Goal: Communication & Community: Answer question/provide support

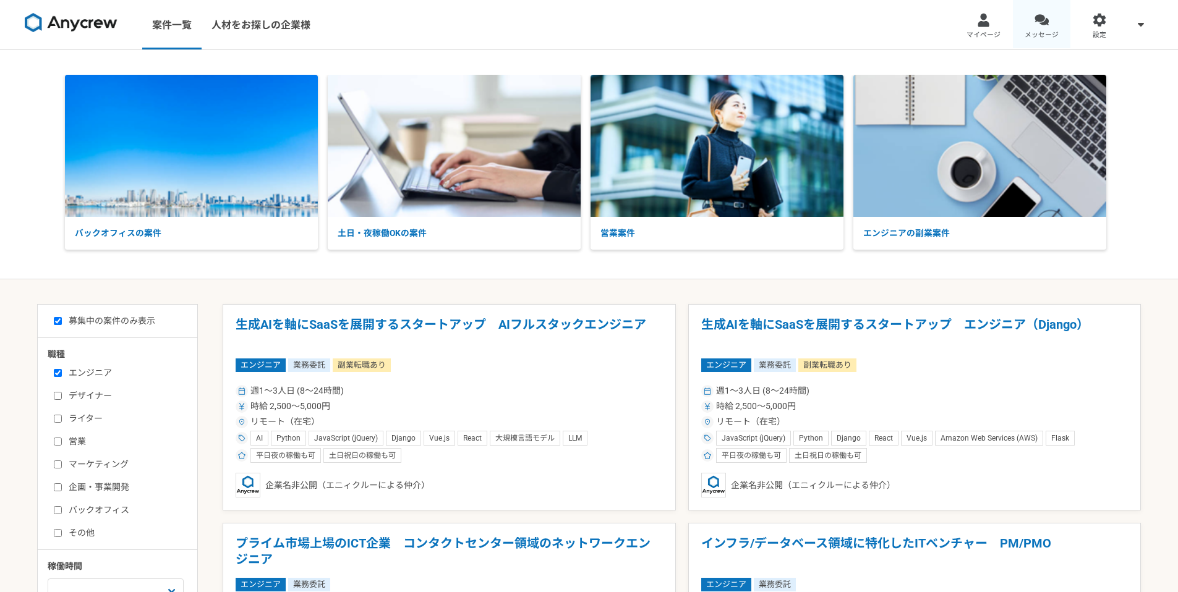
click at [1026, 22] on link "メッセージ" at bounding box center [1042, 24] width 58 height 49
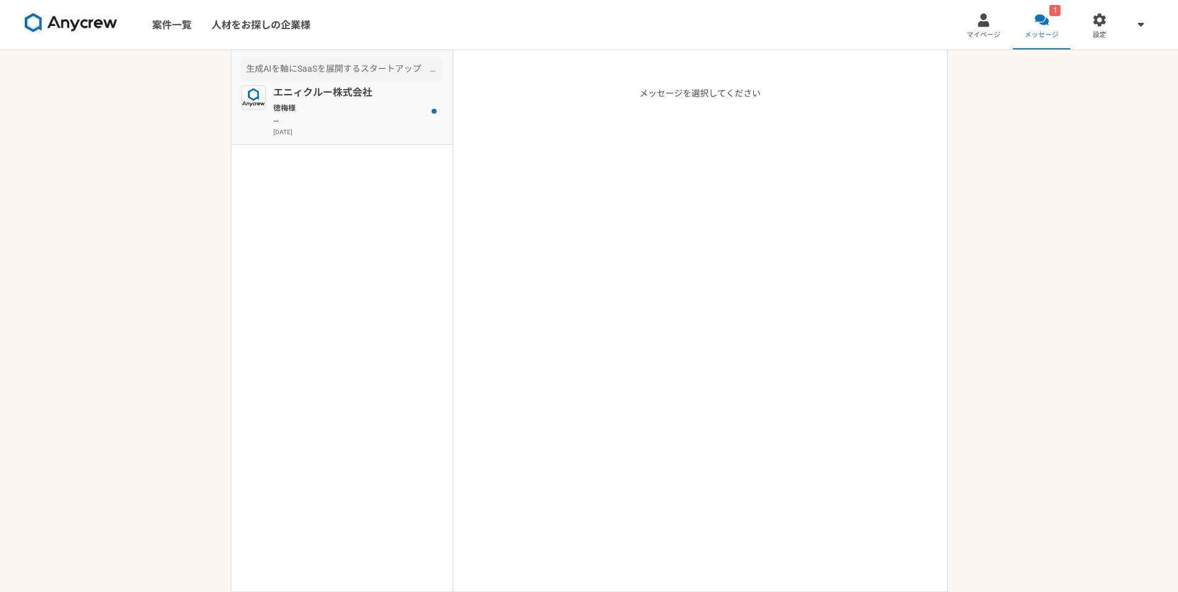
click at [318, 117] on p "徳梅様 Anycrewの[PERSON_NAME]と申します。 案件にご興味をお持ちいただきありがとうございます。 ご応募いただくにあたり、下記質問へご回答お…" at bounding box center [349, 114] width 153 height 22
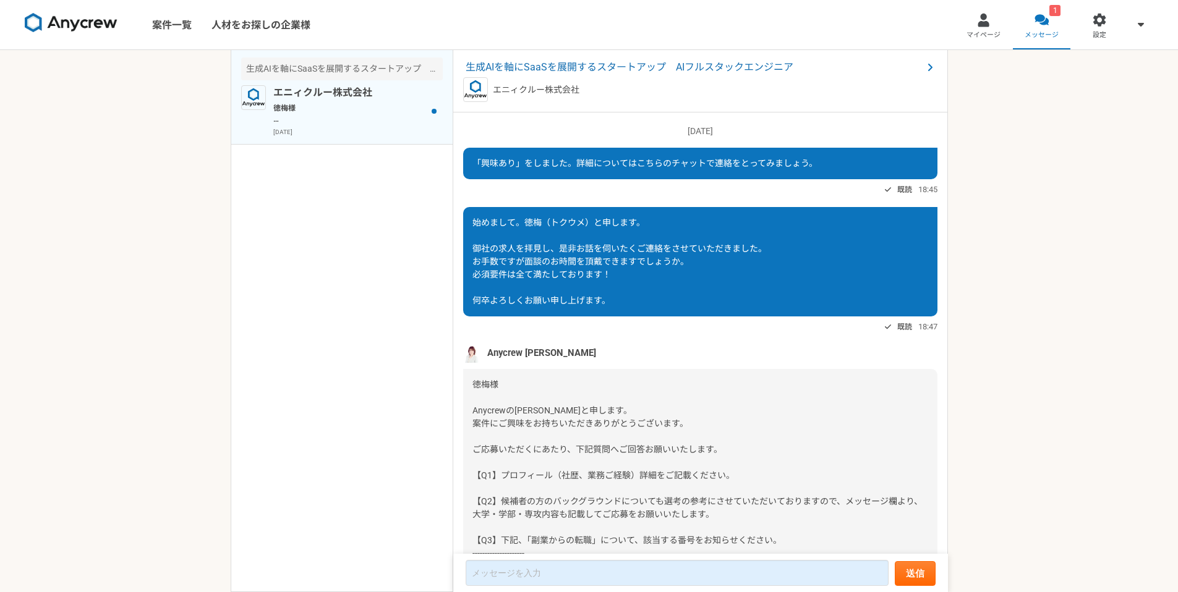
scroll to position [157, 0]
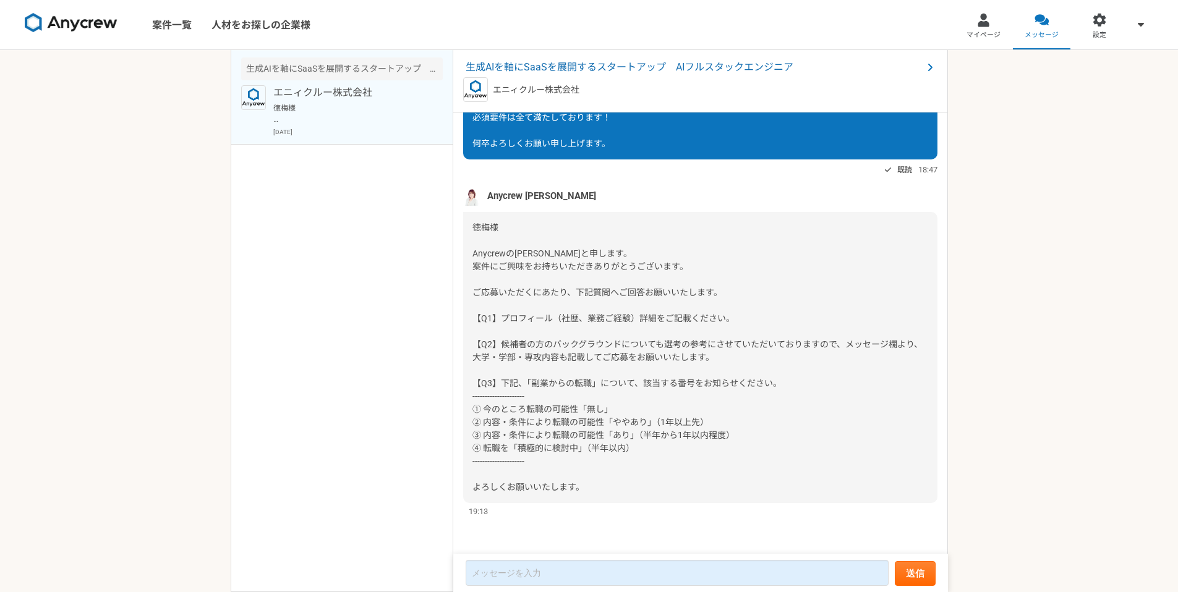
click at [663, 449] on div "徳梅様 Anycrewの[PERSON_NAME]と申します。 案件にご興味をお持ちいただきありがとうございます。 ご応募いただくにあたり、下記質問へご回答お…" at bounding box center [700, 357] width 474 height 291
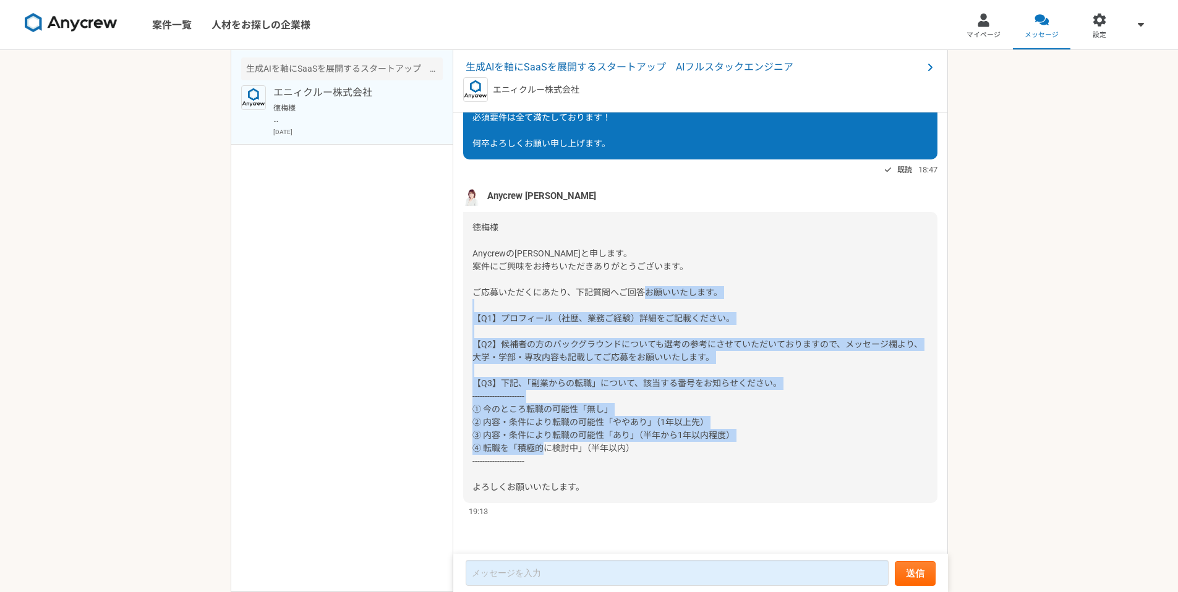
drag, startPoint x: 668, startPoint y: 451, endPoint x: 456, endPoint y: 318, distance: 249.4
click at [456, 318] on div "[DATE] 「興味あり」をしました。詳細についてはこちらのチャットで連絡をとってみましょう。 既読 18:45 始めまして。徳梅（トクウメ）と申します。 御…" at bounding box center [700, 334] width 495 height 443
copy span "【Q1】プロフィール（社歴、業務ご経験）詳細をご記載ください。 【Q2】候補者の方のバックグラウンドについても選考の参考にさせていただいておりますので、メッセ…"
click at [753, 436] on div "徳梅様 Anycrewの[PERSON_NAME]と申します。 案件にご興味をお持ちいただきありがとうございます。 ご応募いただくにあたり、下記質問へご回答お…" at bounding box center [700, 357] width 474 height 291
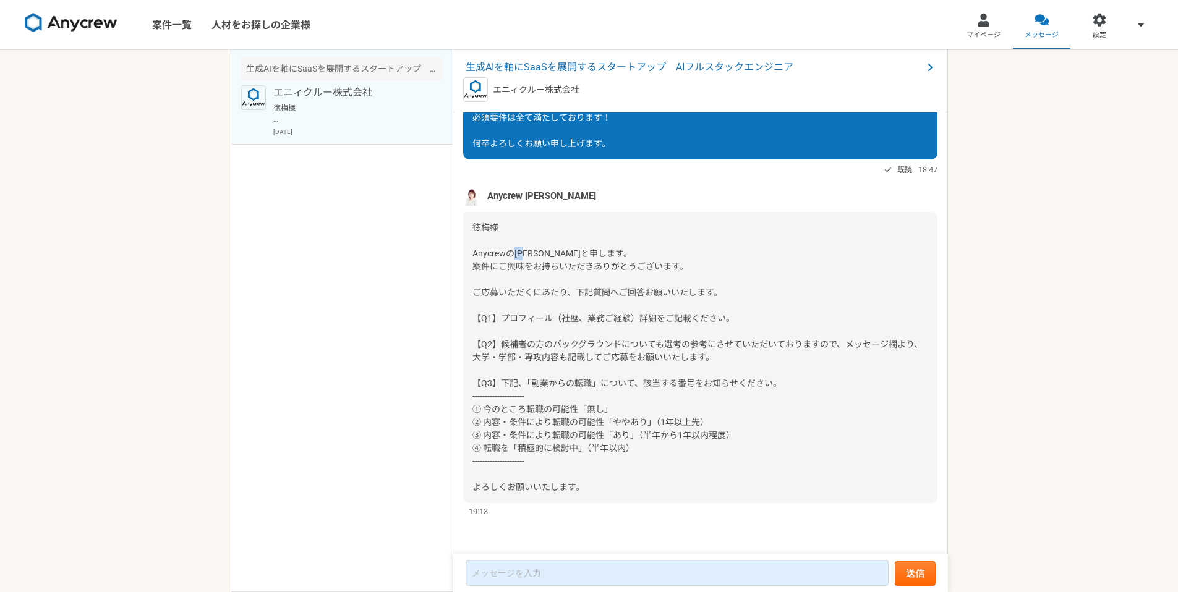
drag, startPoint x: 514, startPoint y: 251, endPoint x: 536, endPoint y: 257, distance: 22.5
click at [529, 252] on span "徳梅様 Anycrewの[PERSON_NAME]と申します。 案件にご興味をお持ちいただきありがとうございます。 ご応募いただくにあたり、下記質問へご回答お…" at bounding box center [697, 358] width 450 height 270
copy span "[PERSON_NAME]"
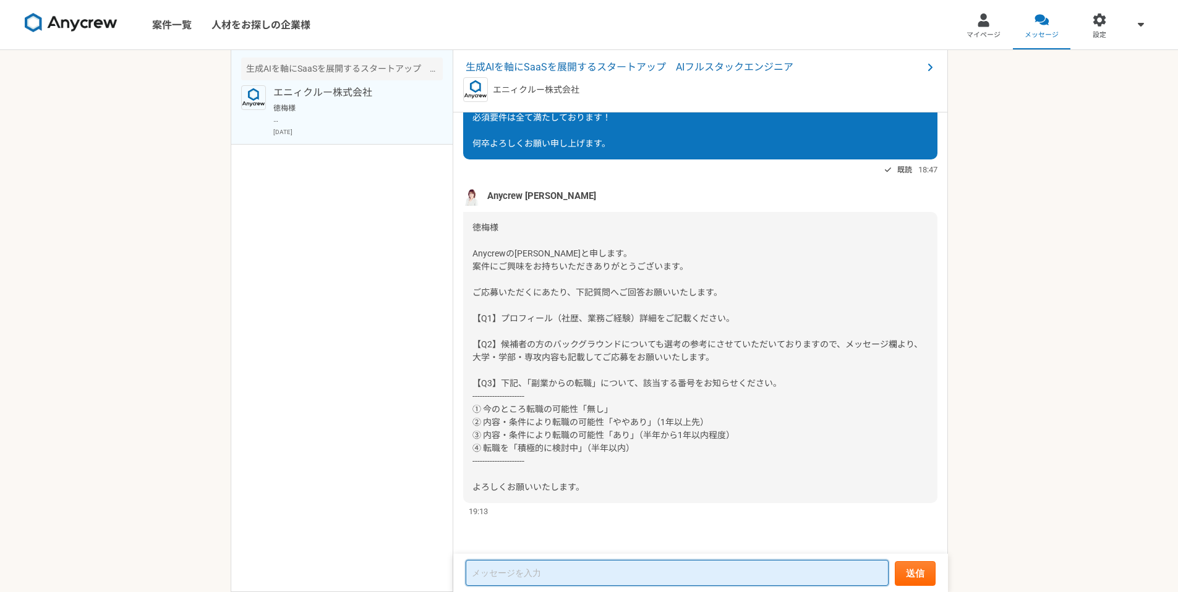
click at [553, 576] on textarea at bounding box center [676, 573] width 423 height 26
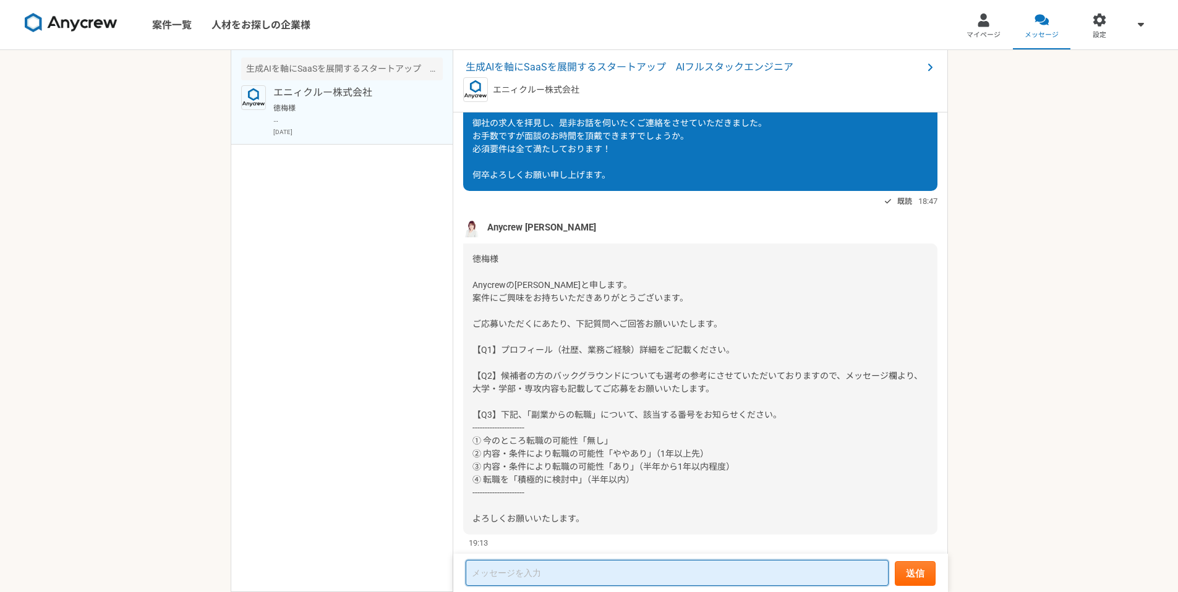
scroll to position [0, 0]
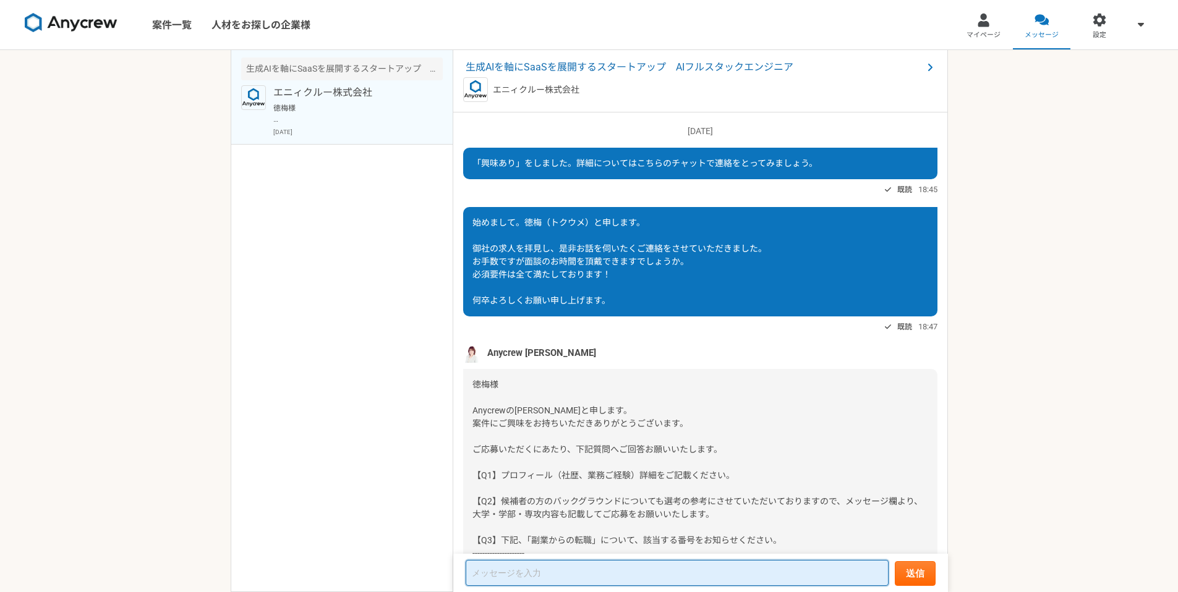
paste textarea "lor ipsumdol。sitamet。 consecteturadipisci。 el、seddoeiusmo。 temporincididuntut、l…"
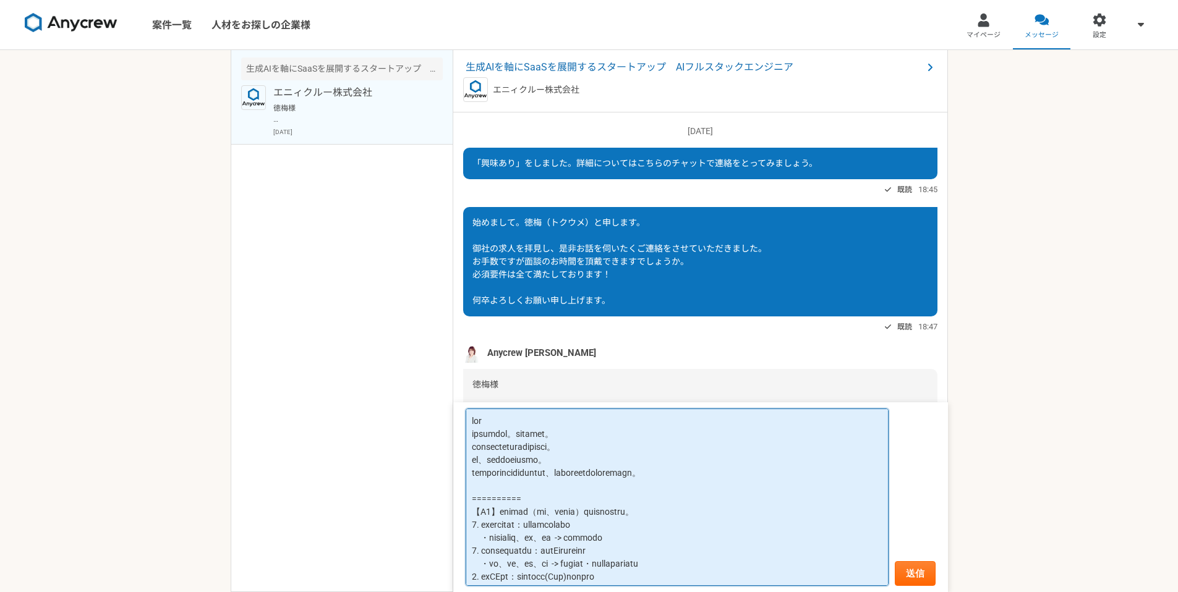
click at [575, 423] on textarea at bounding box center [676, 497] width 423 height 177
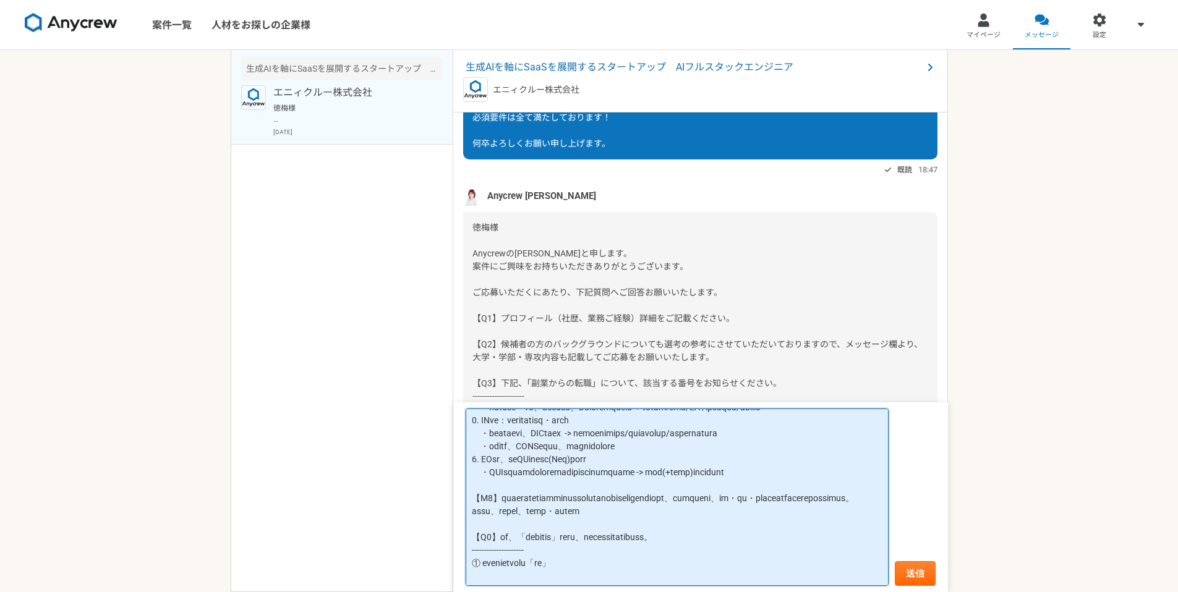
scroll to position [277, 0]
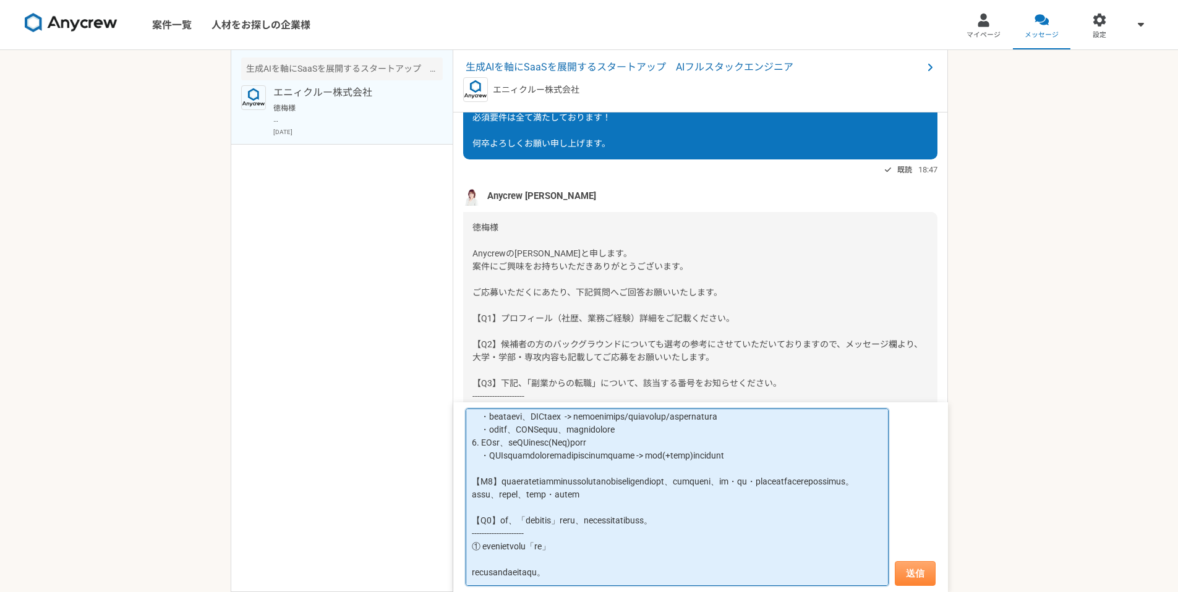
type textarea "lorem ipsumdol。sitamet。 consecteturadipisci。 el、seddoeiusmo。 temporincididuntut…"
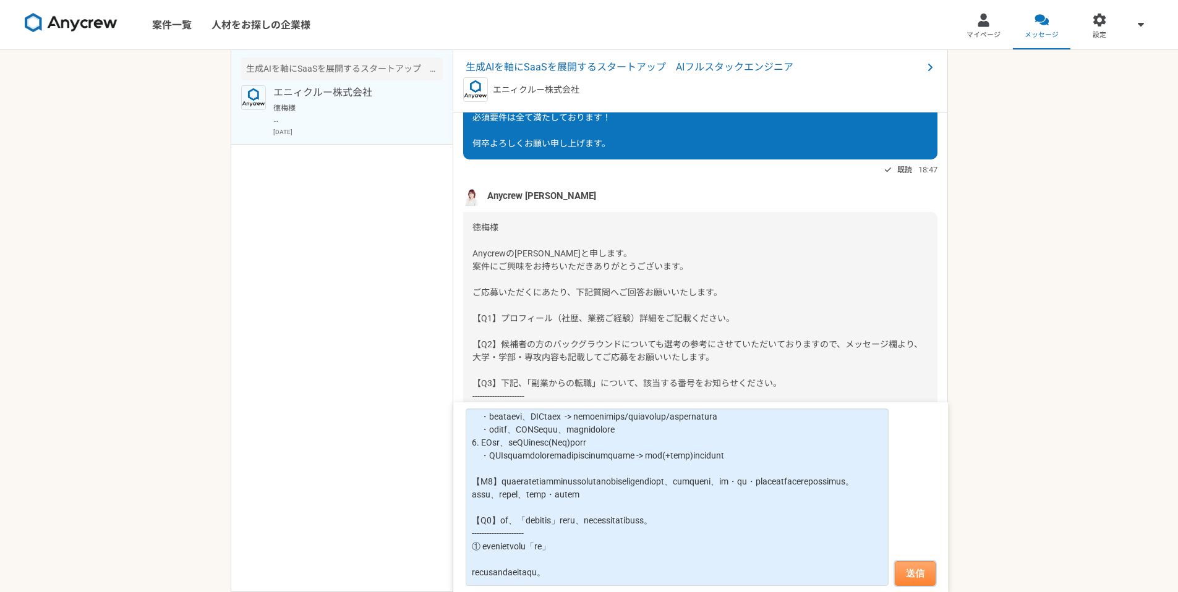
click at [919, 573] on button "送信" at bounding box center [914, 573] width 41 height 25
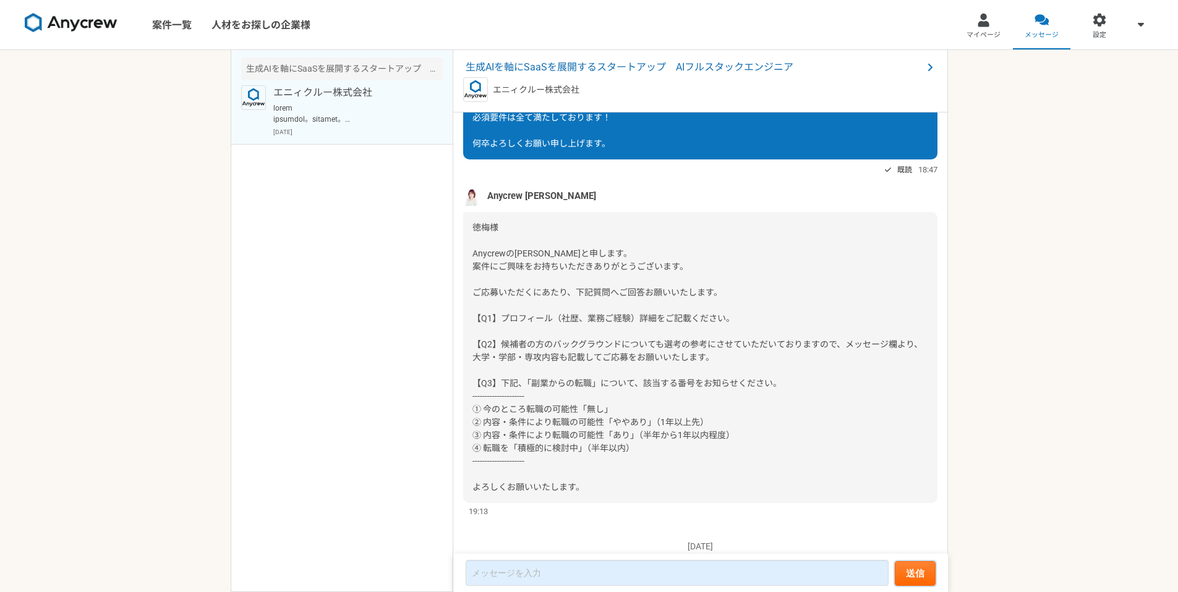
scroll to position [651, 0]
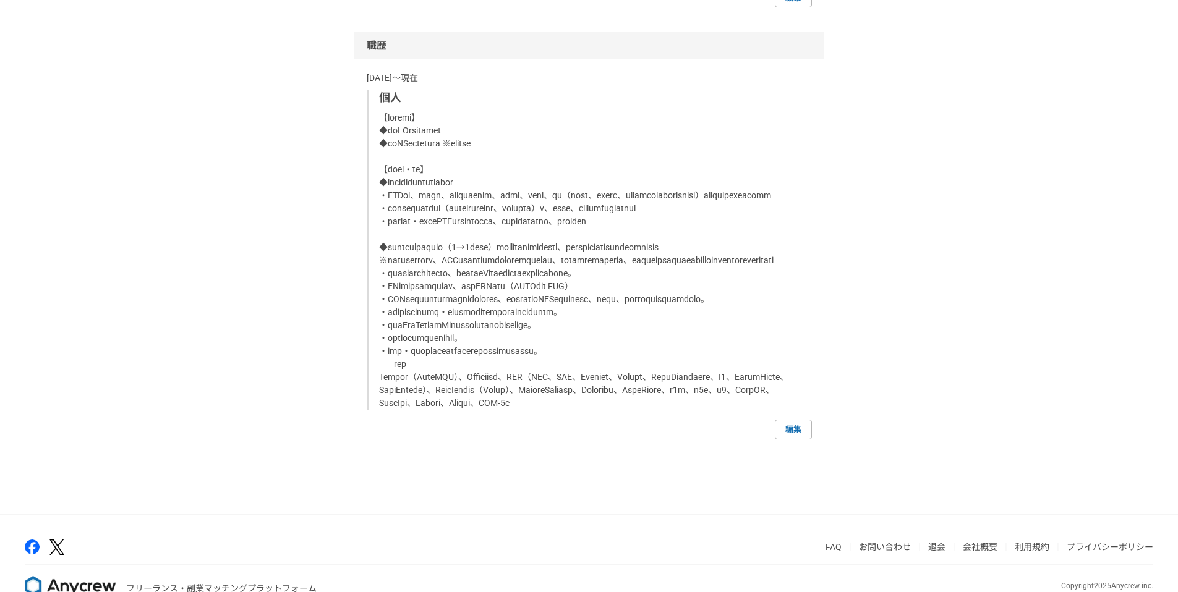
scroll to position [974, 0]
click at [783, 442] on link "編集" at bounding box center [793, 432] width 37 height 20
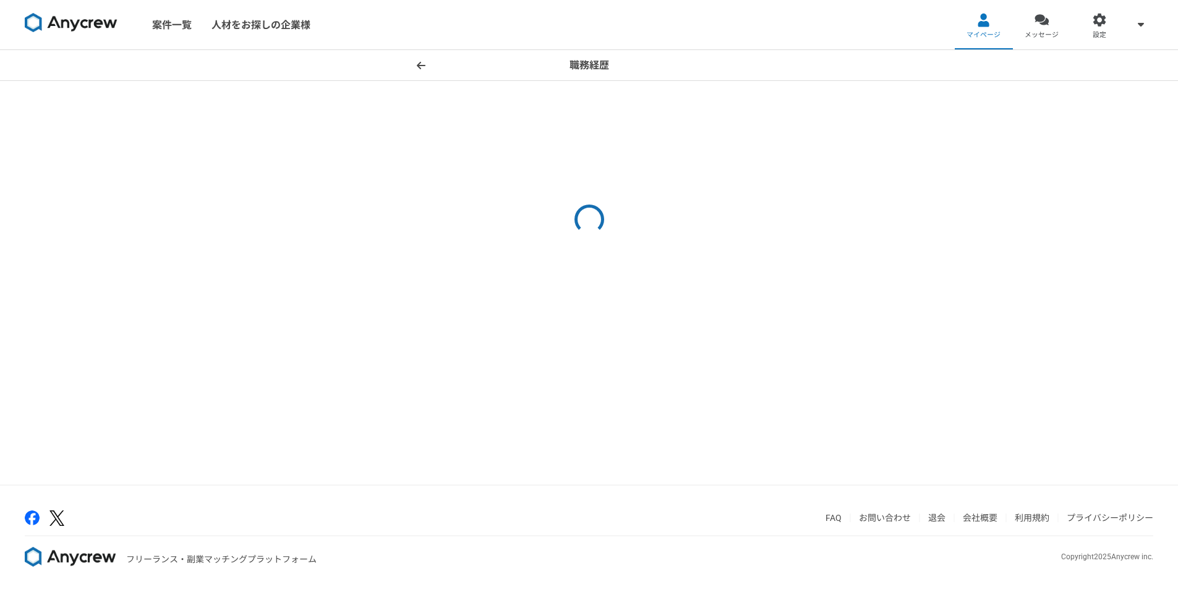
select select "2023"
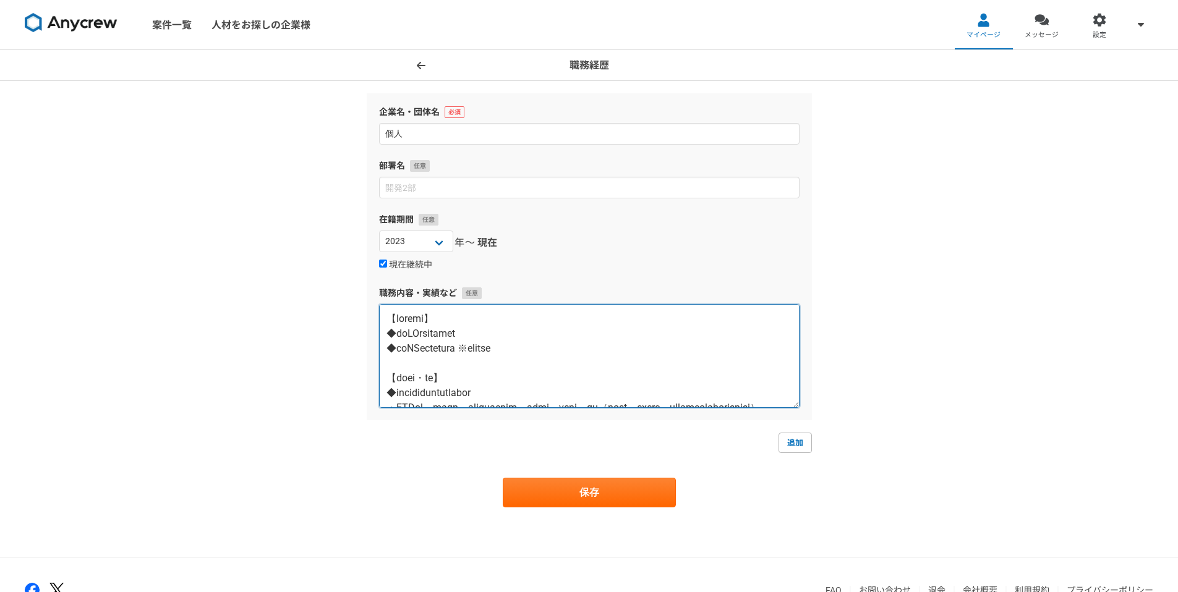
click at [384, 318] on textarea at bounding box center [589, 356] width 420 height 104
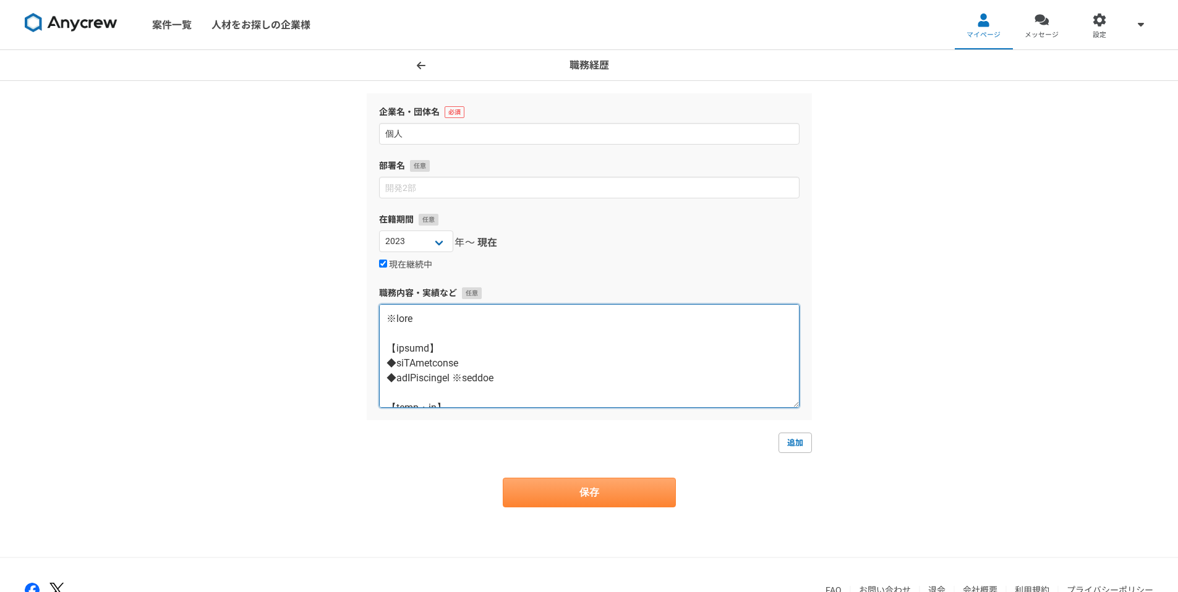
type textarea "※lore 【ipsumd】 ◆siTAmetconse ◆adIPiscingel ※seddoe 【temp・in】 ◆utlaboreetdolorem…"
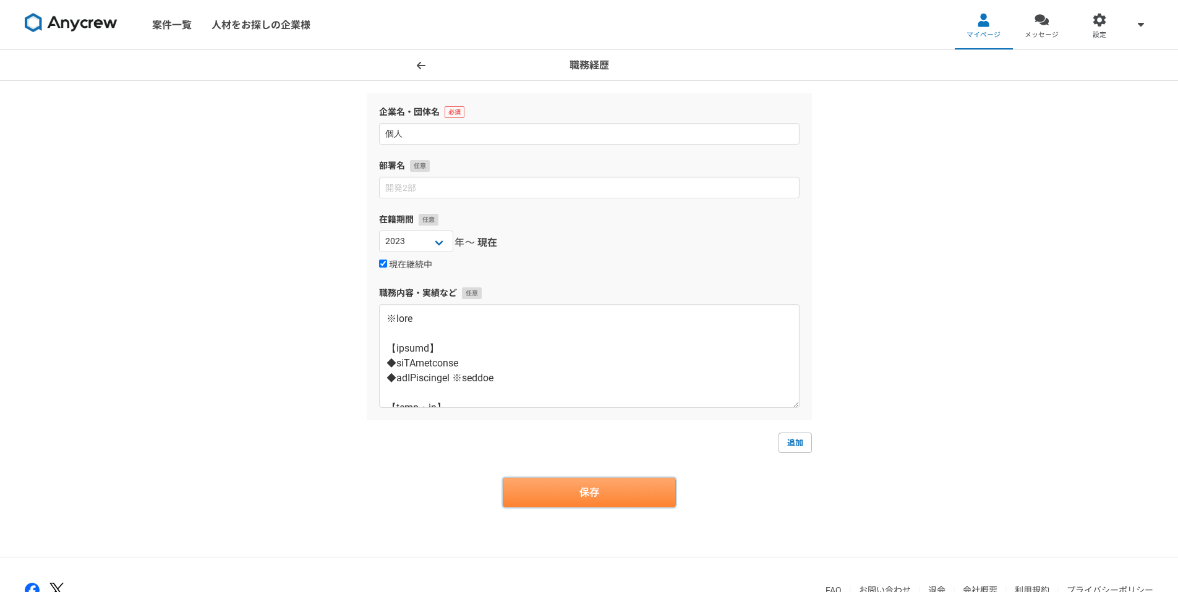
click at [593, 506] on button "保存" at bounding box center [589, 493] width 173 height 30
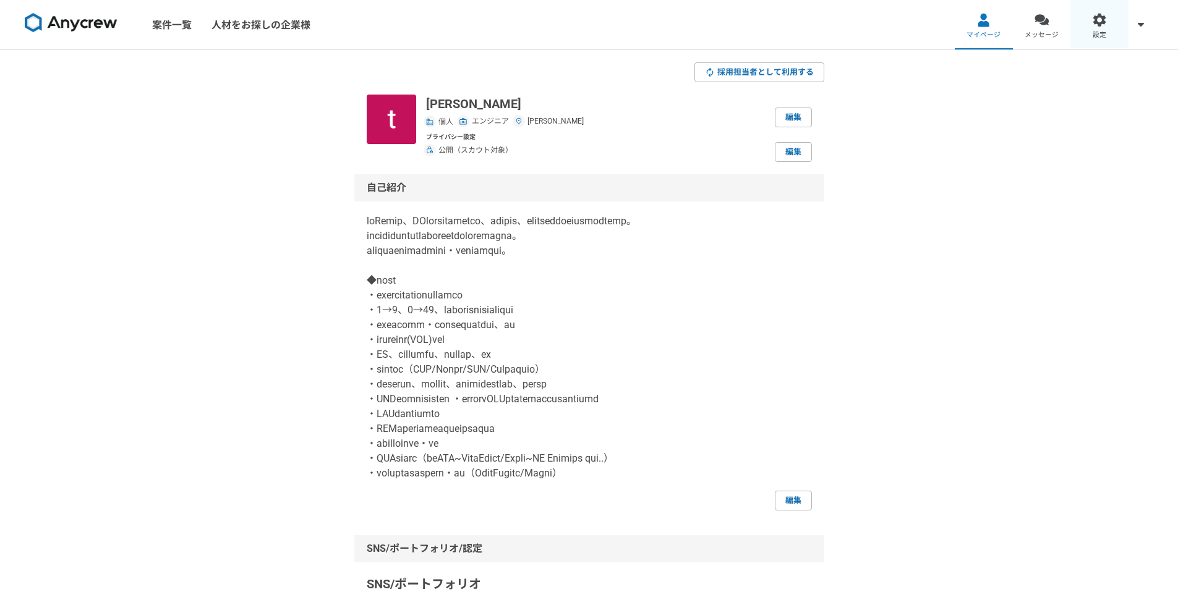
click at [1090, 24] on link "設定" at bounding box center [1099, 24] width 58 height 49
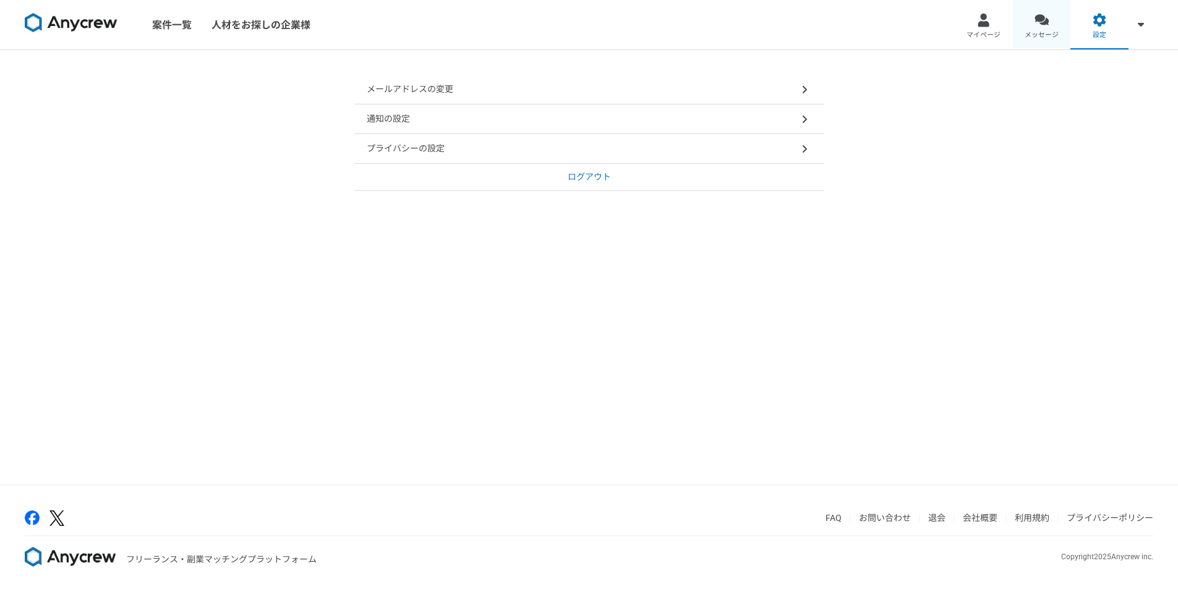
click at [1052, 28] on link "メッセージ" at bounding box center [1042, 24] width 58 height 49
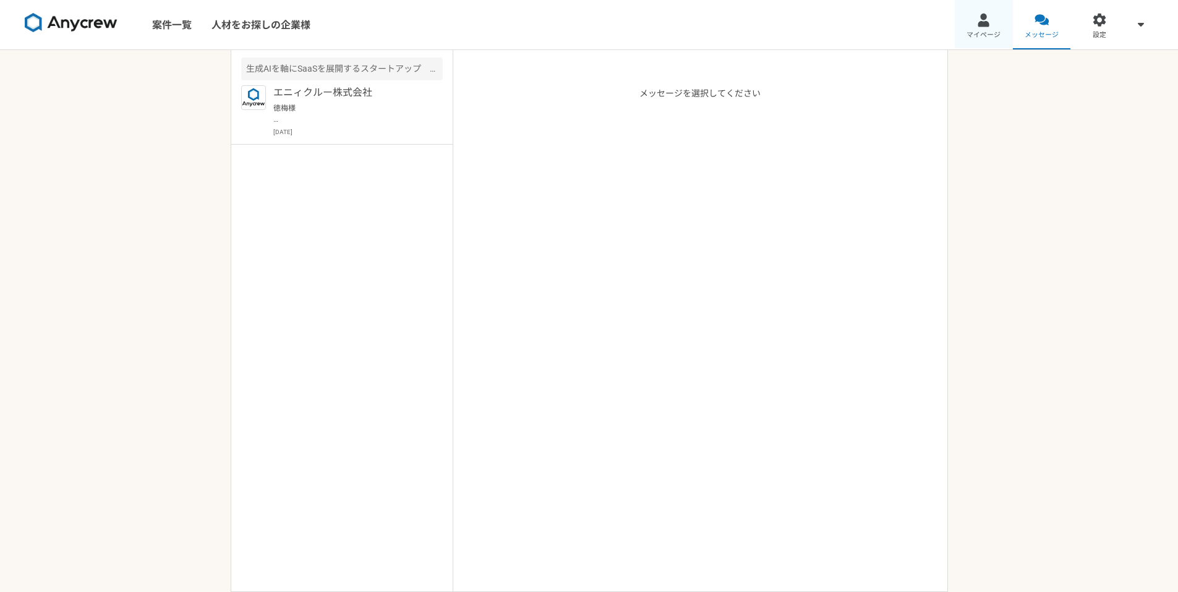
click at [979, 28] on link "マイページ" at bounding box center [983, 24] width 58 height 49
